Goal: Browse casually

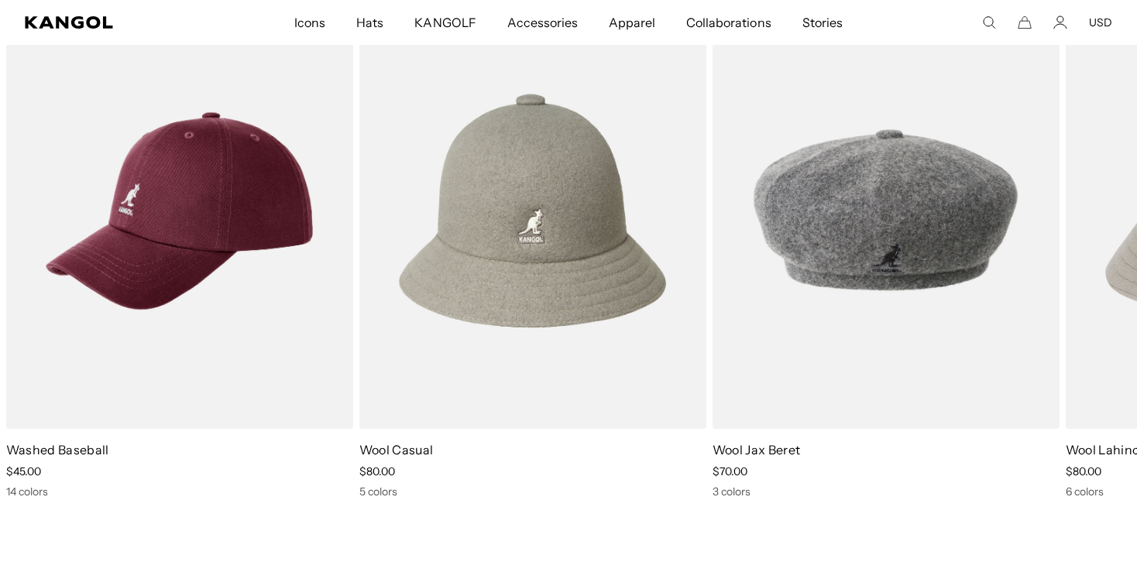
scroll to position [0, 319]
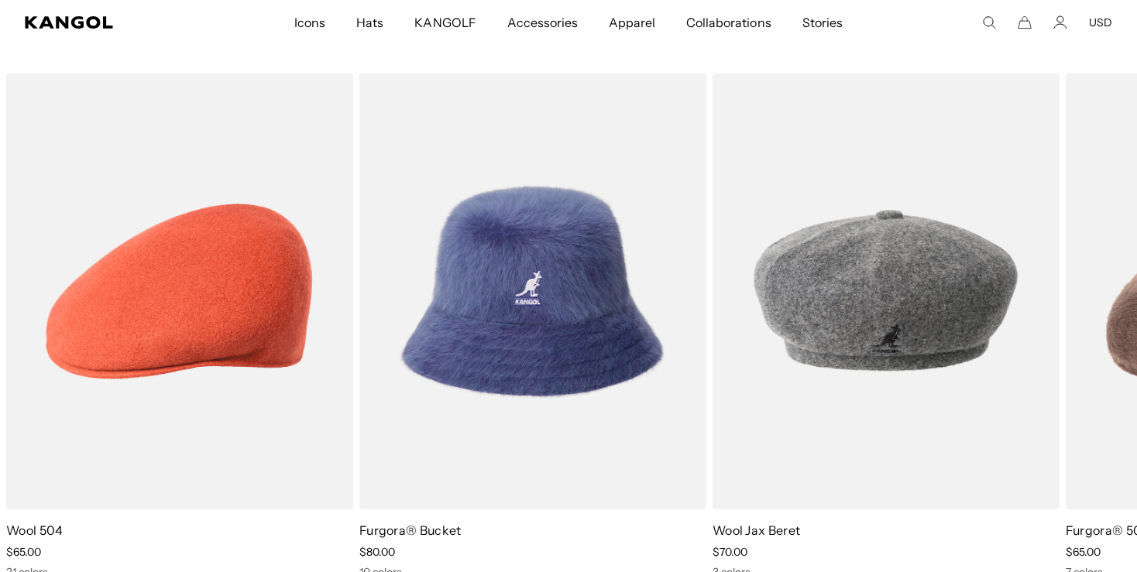
scroll to position [2465, 0]
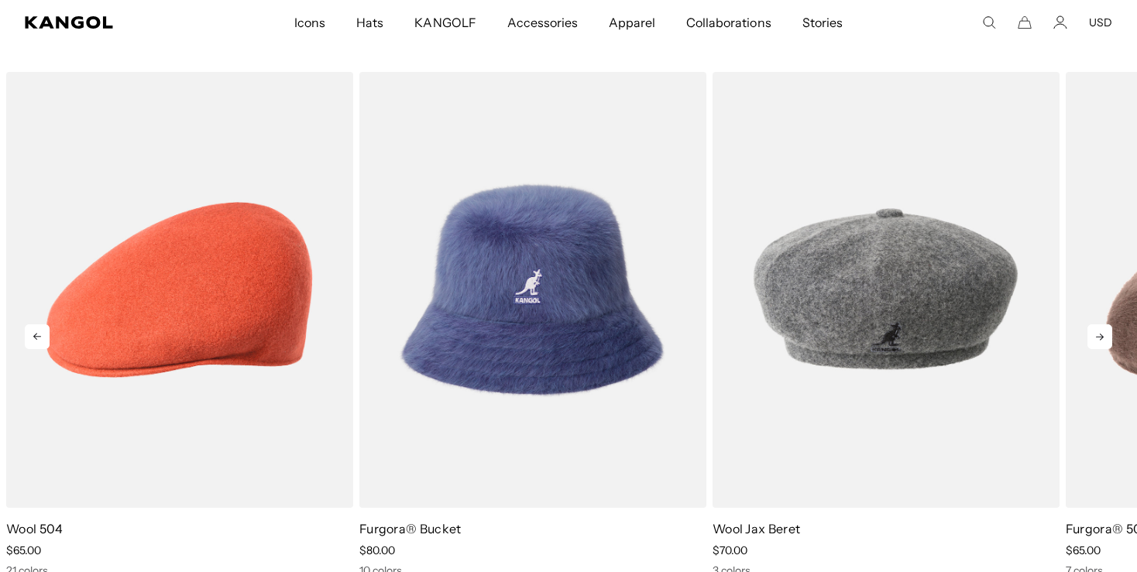
click at [1098, 342] on icon at bounding box center [1100, 337] width 25 height 25
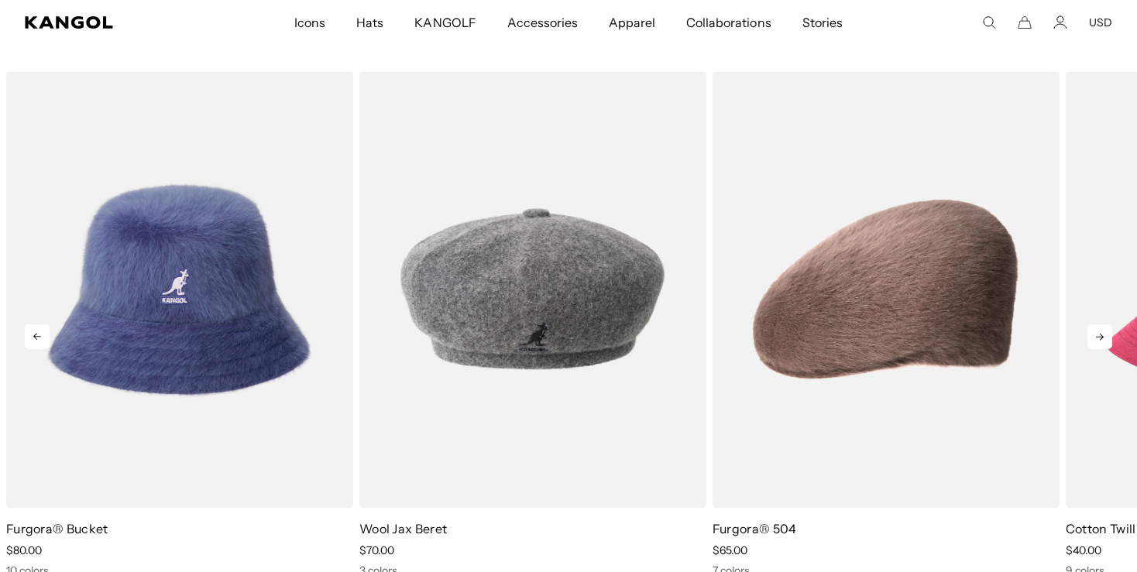
click at [1098, 342] on icon at bounding box center [1100, 337] width 25 height 25
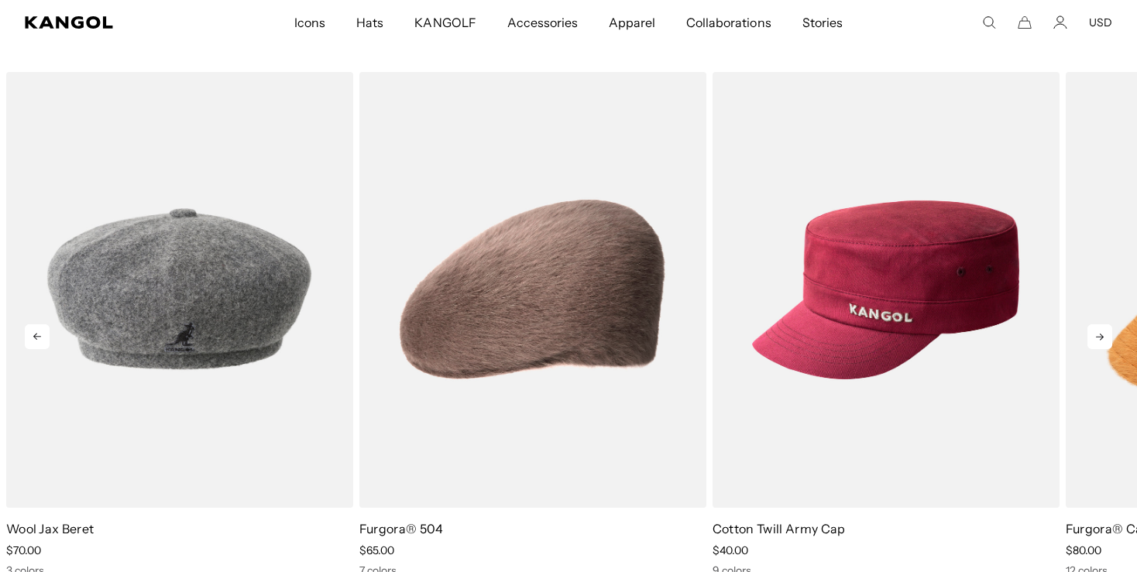
scroll to position [0, 319]
click at [1098, 342] on icon at bounding box center [1100, 337] width 25 height 25
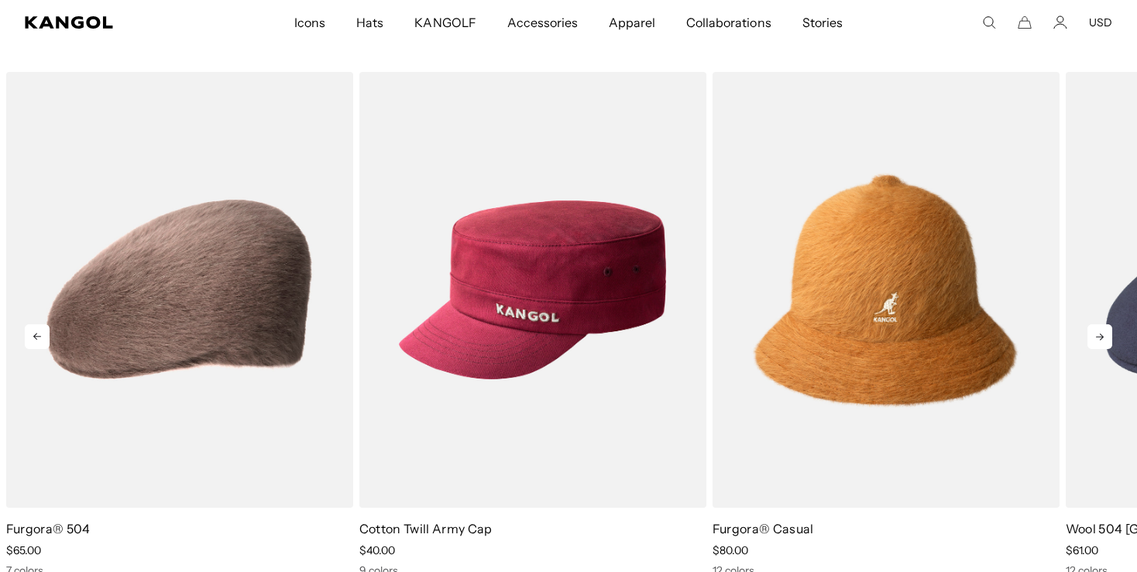
click at [1098, 342] on icon at bounding box center [1100, 337] width 25 height 25
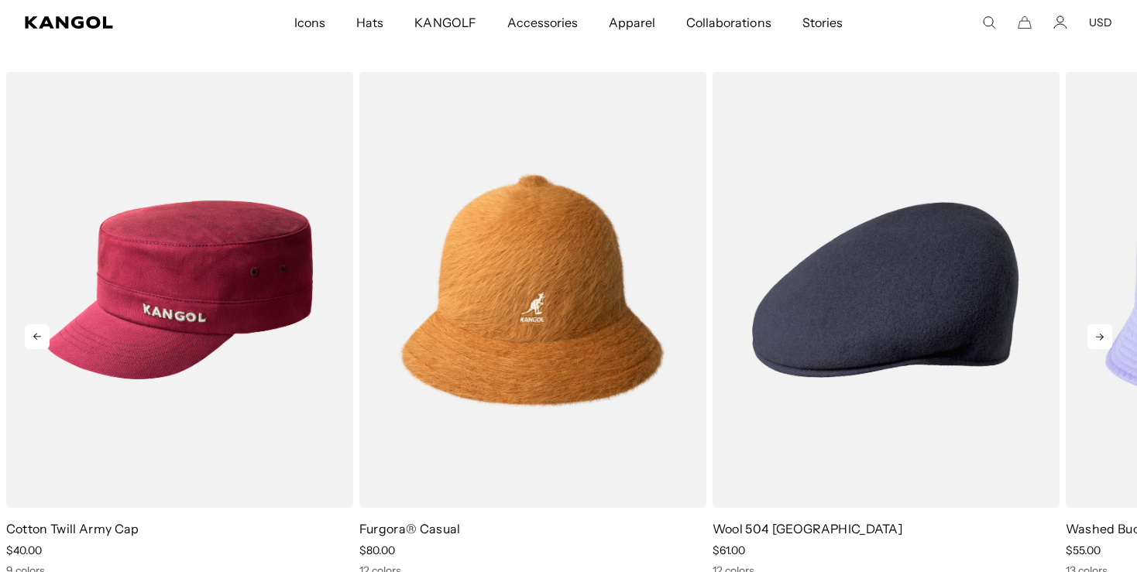
click at [1098, 342] on icon at bounding box center [1100, 337] width 25 height 25
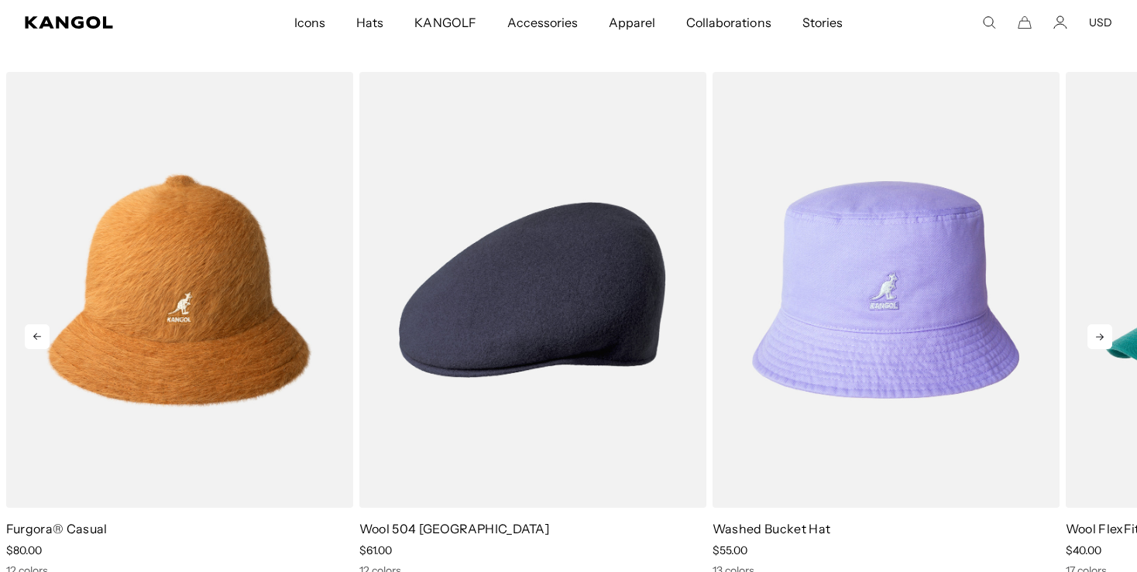
scroll to position [0, 0]
click at [1098, 342] on icon at bounding box center [1100, 337] width 25 height 25
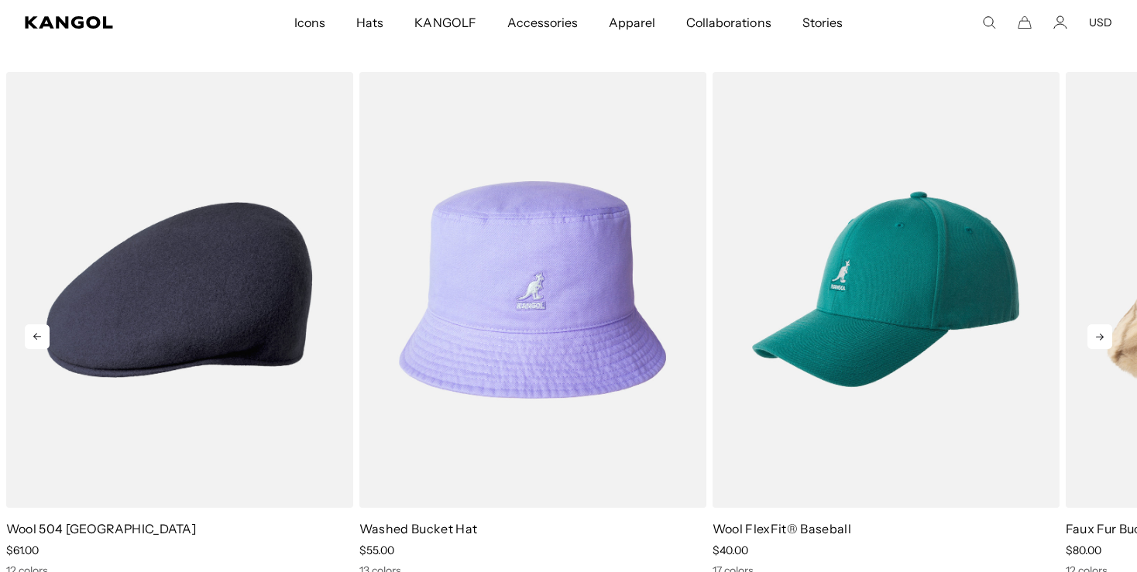
click at [1098, 342] on icon at bounding box center [1100, 337] width 25 height 25
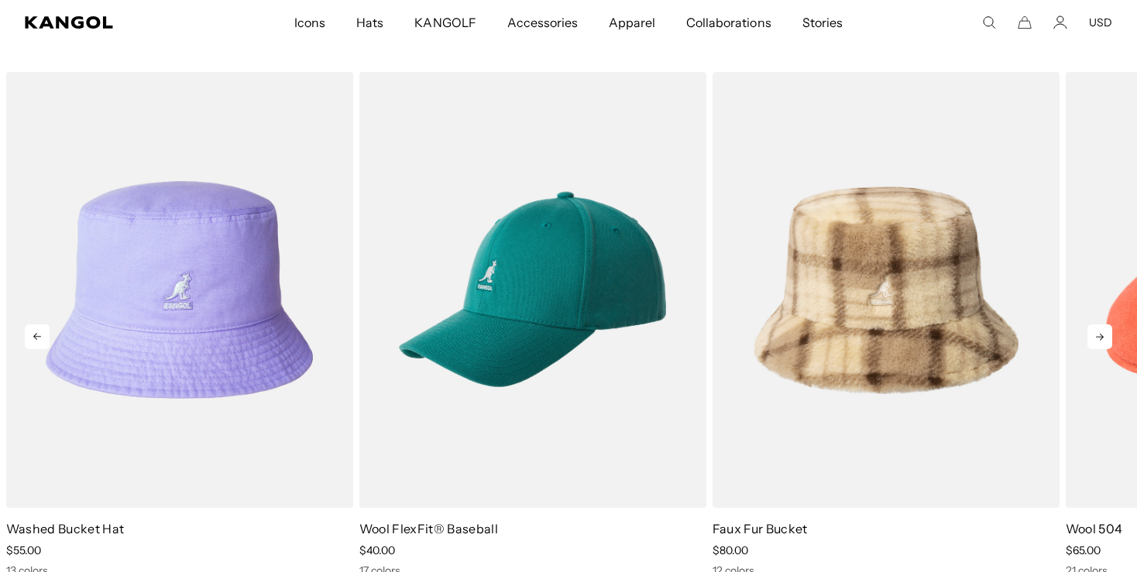
click at [1098, 342] on icon at bounding box center [1100, 337] width 25 height 25
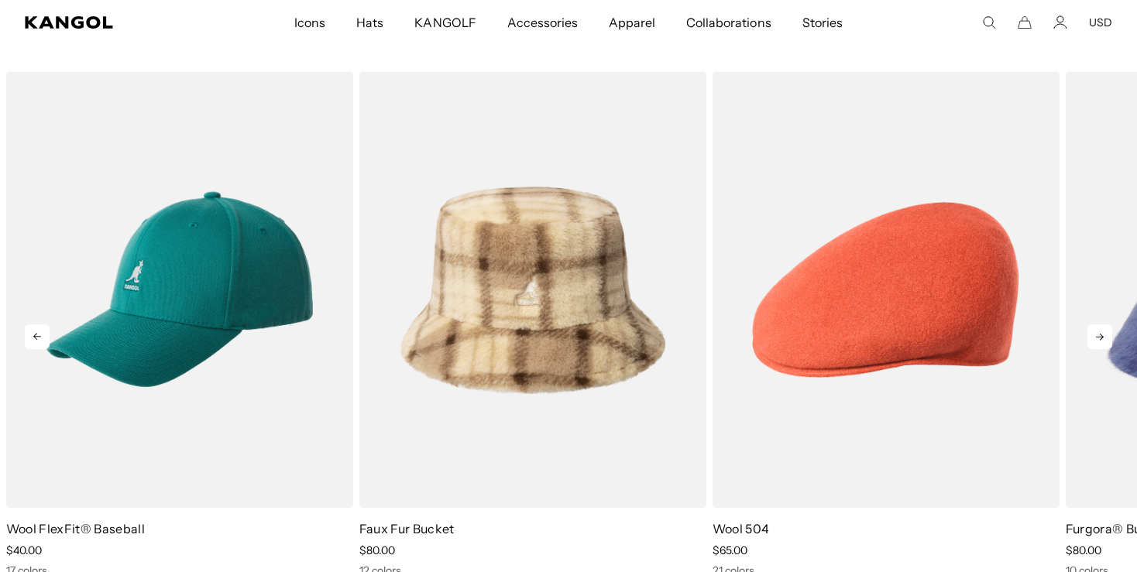
click at [1098, 342] on icon at bounding box center [1100, 337] width 25 height 25
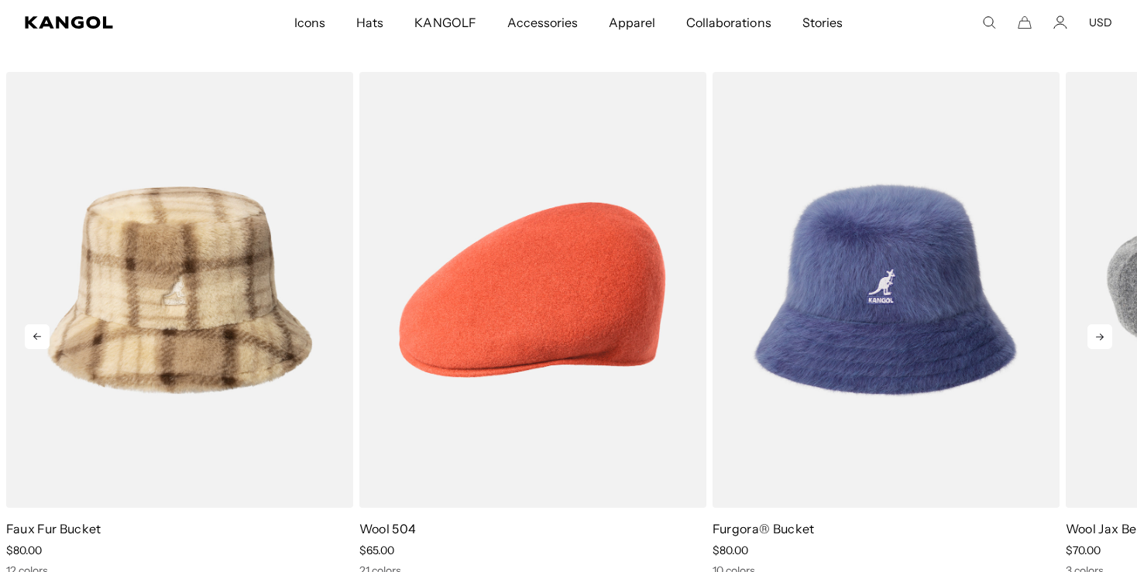
click at [1098, 342] on icon at bounding box center [1100, 337] width 25 height 25
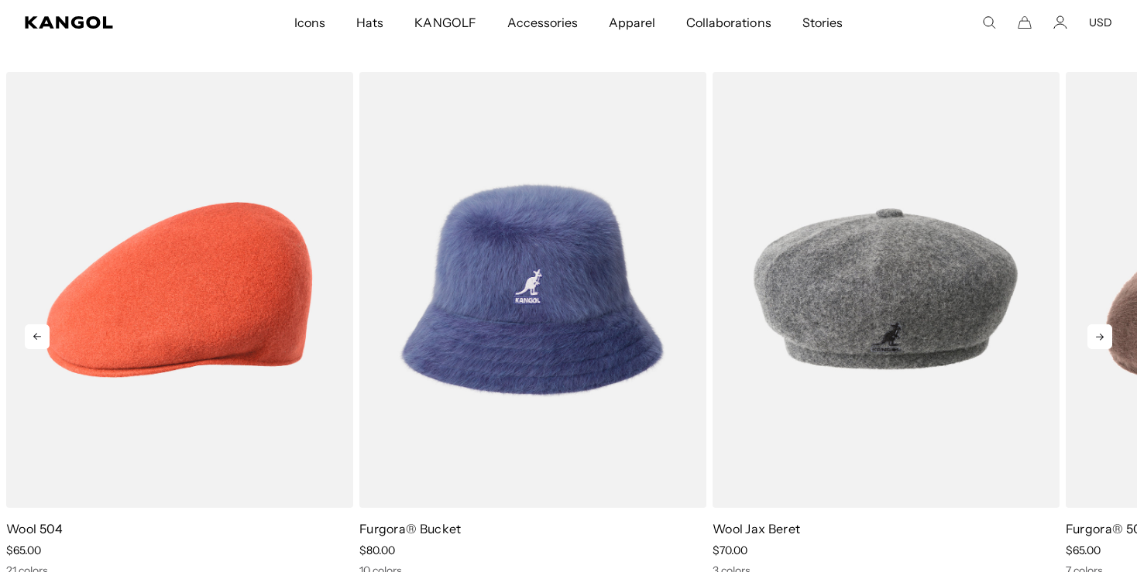
scroll to position [0, 319]
click at [1098, 342] on icon at bounding box center [1100, 337] width 25 height 25
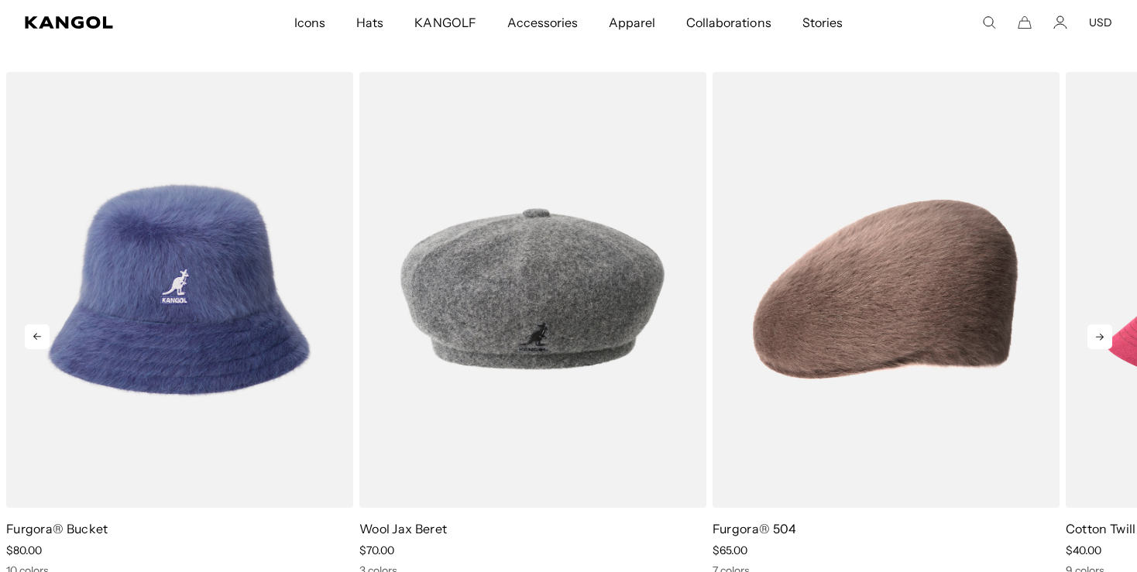
click at [1098, 342] on icon at bounding box center [1100, 337] width 25 height 25
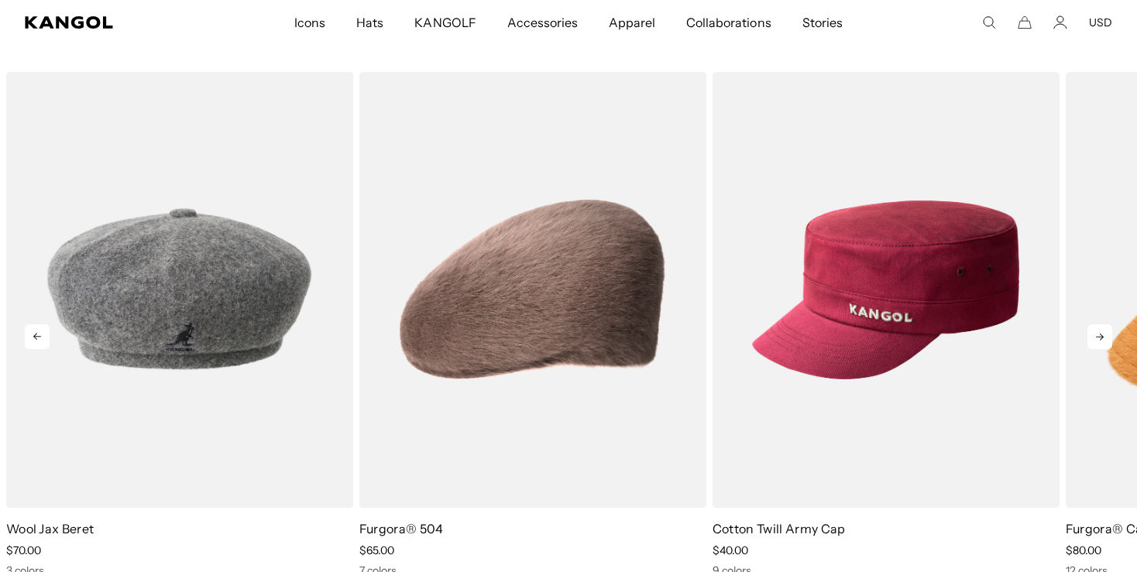
click at [1098, 342] on icon at bounding box center [1100, 337] width 25 height 25
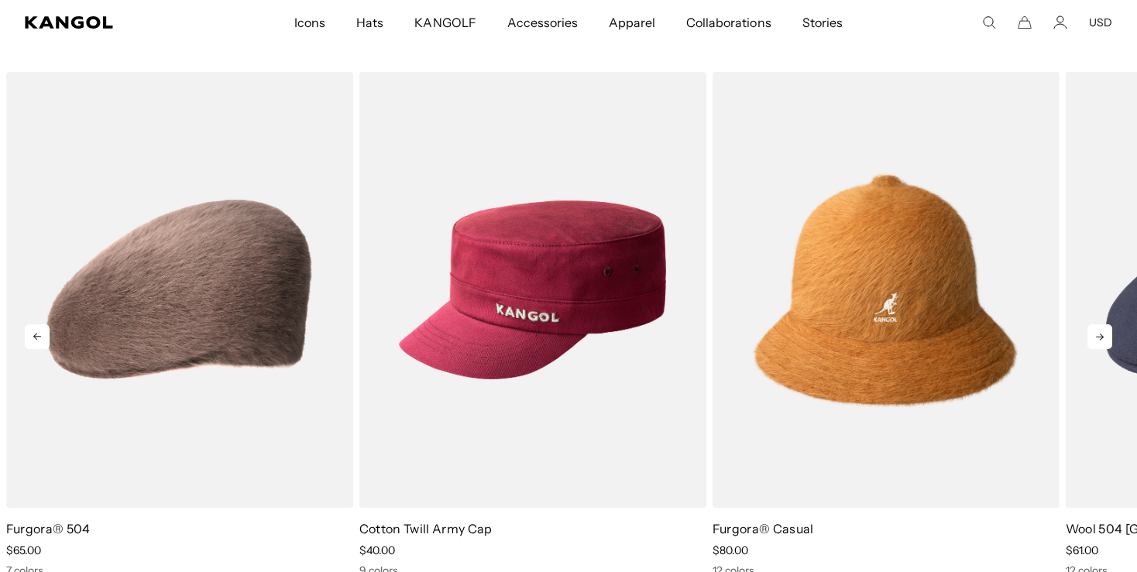
click at [1098, 342] on icon at bounding box center [1100, 337] width 25 height 25
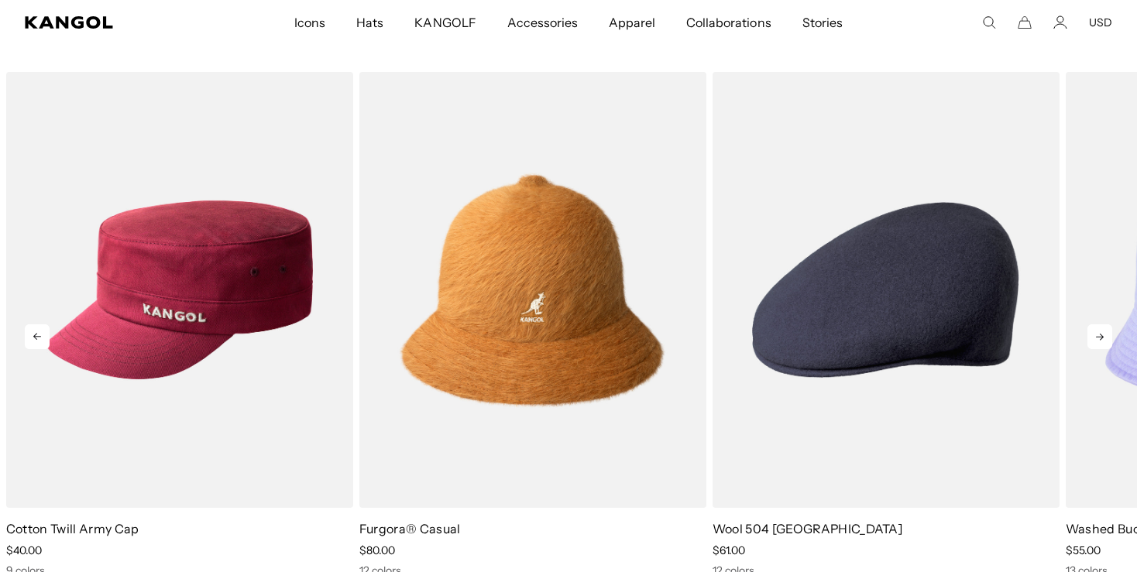
click at [1098, 342] on icon at bounding box center [1100, 337] width 25 height 25
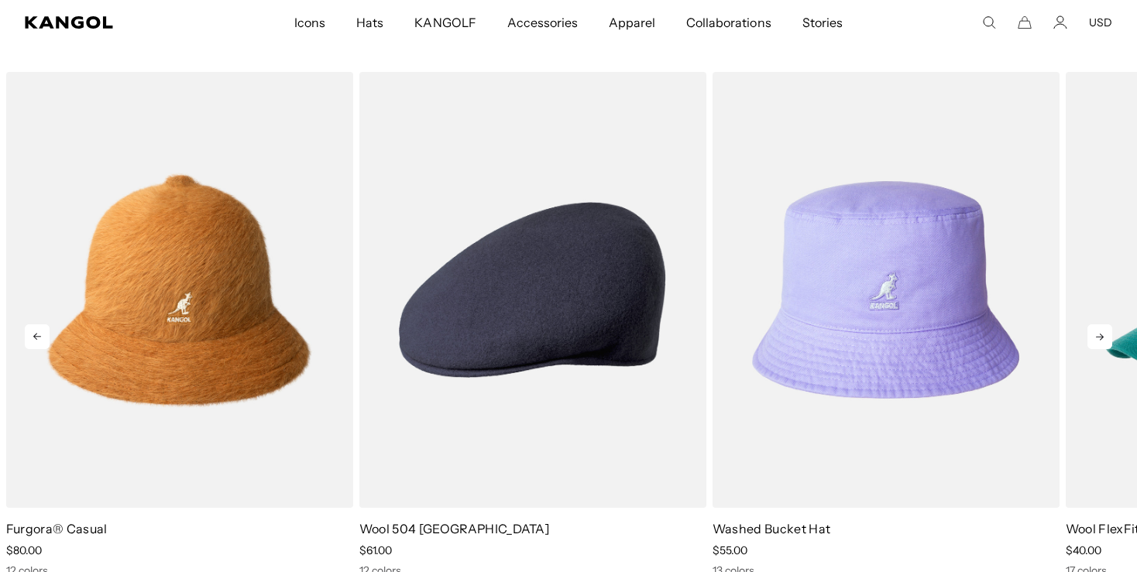
scroll to position [0, 0]
click at [1098, 342] on icon at bounding box center [1100, 337] width 25 height 25
